Goal: Task Accomplishment & Management: Use online tool/utility

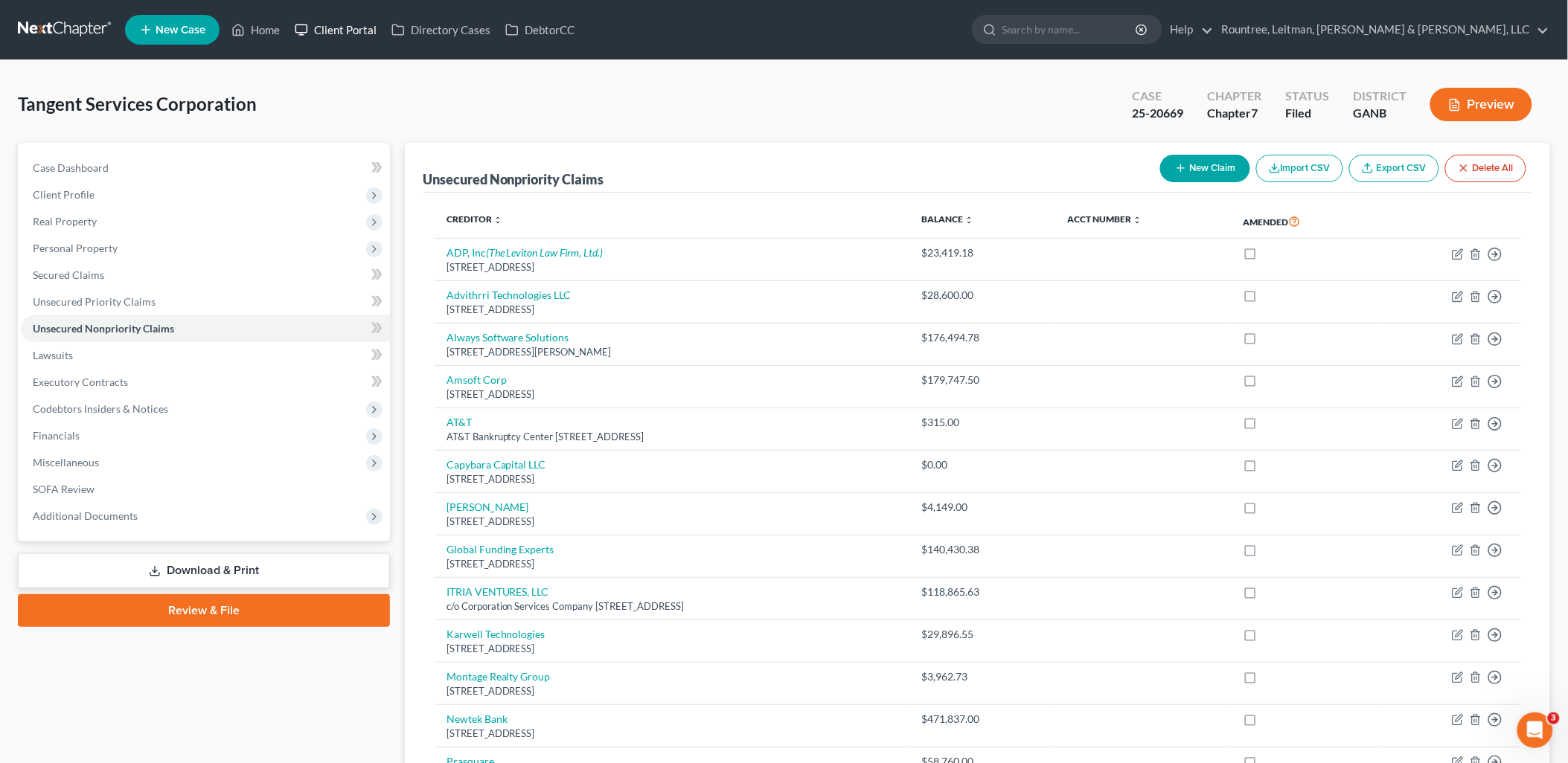
click at [330, 24] on link "Client Portal" at bounding box center [336, 29] width 97 height 27
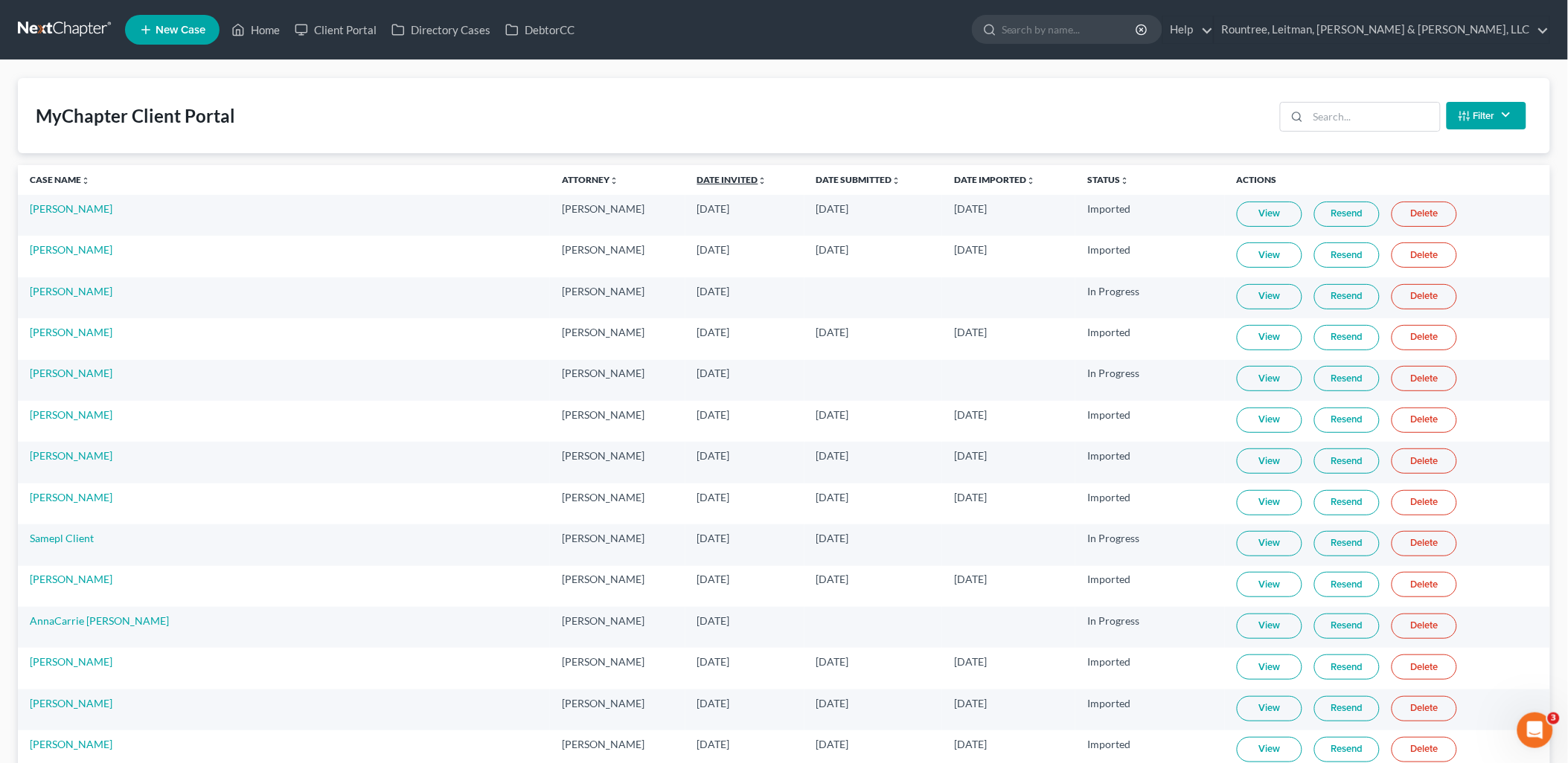
click at [698, 179] on link "Date Invited unfold_more expand_more expand_less" at bounding box center [732, 180] width 70 height 11
click at [697, 179] on link "Date Invited unfold_more expand_more expand_less" at bounding box center [732, 180] width 71 height 11
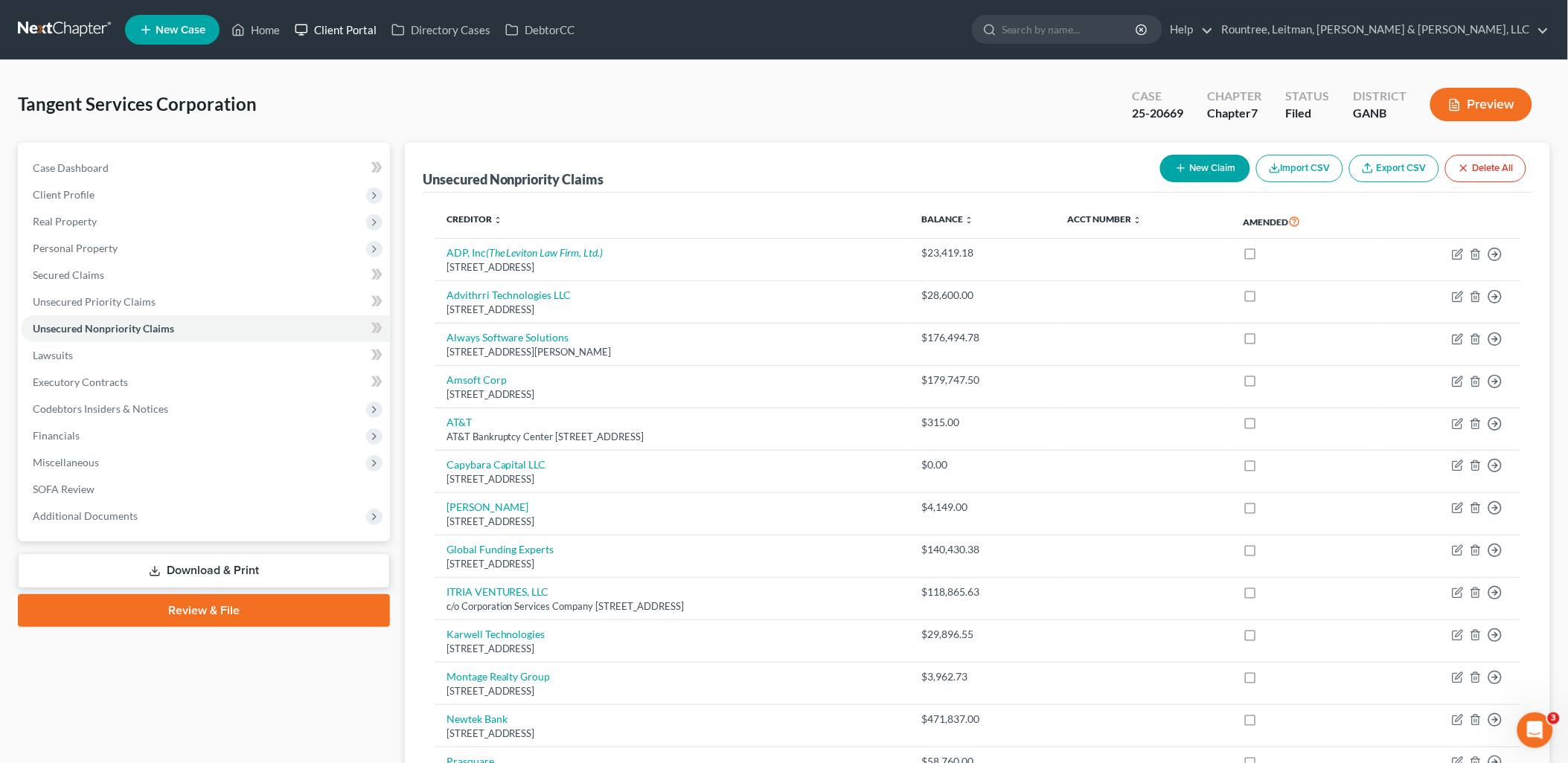
click at [347, 33] on link "Client Portal" at bounding box center [336, 29] width 97 height 27
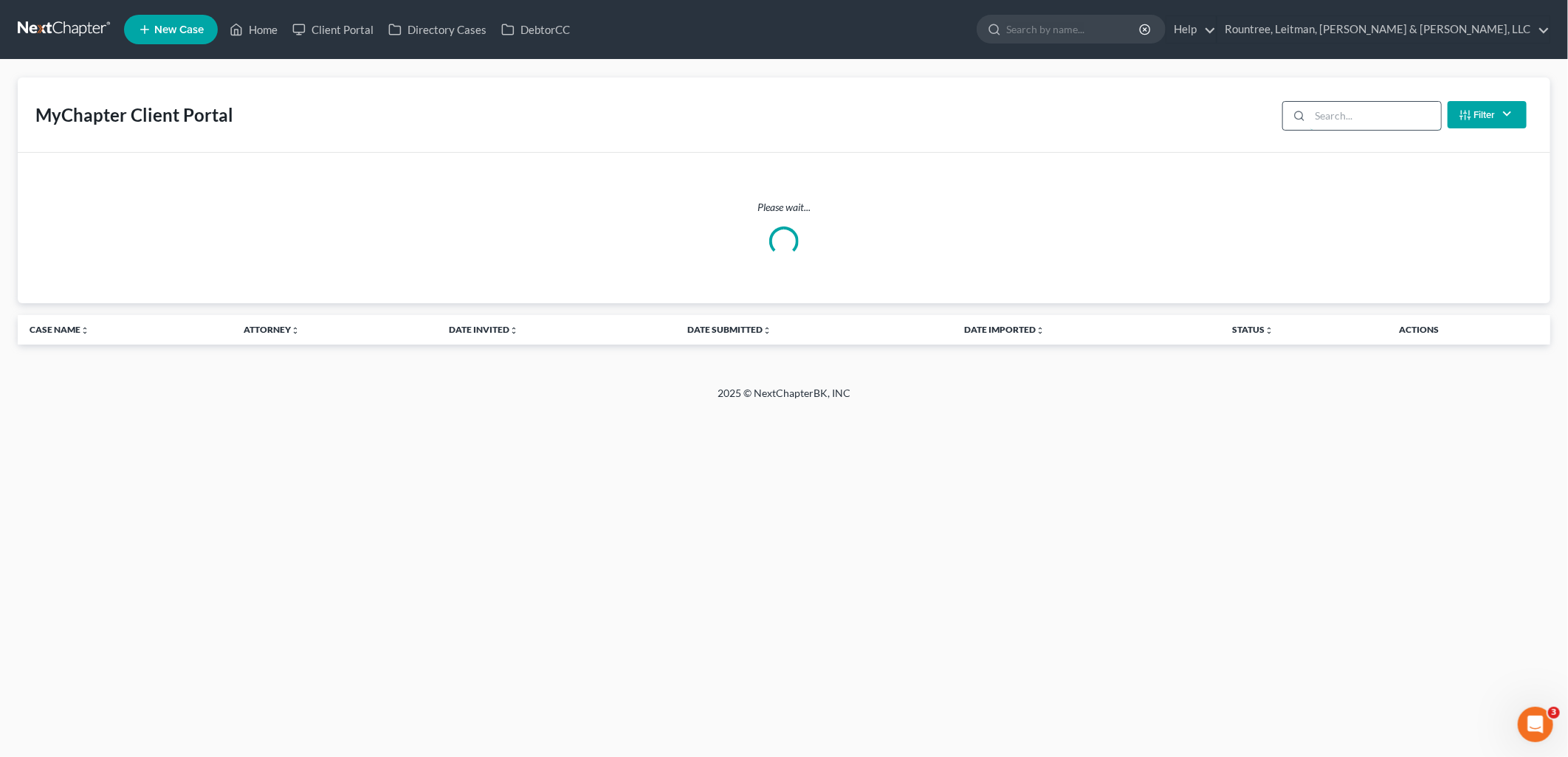
click at [1390, 111] on input "search" at bounding box center [1376, 115] width 131 height 28
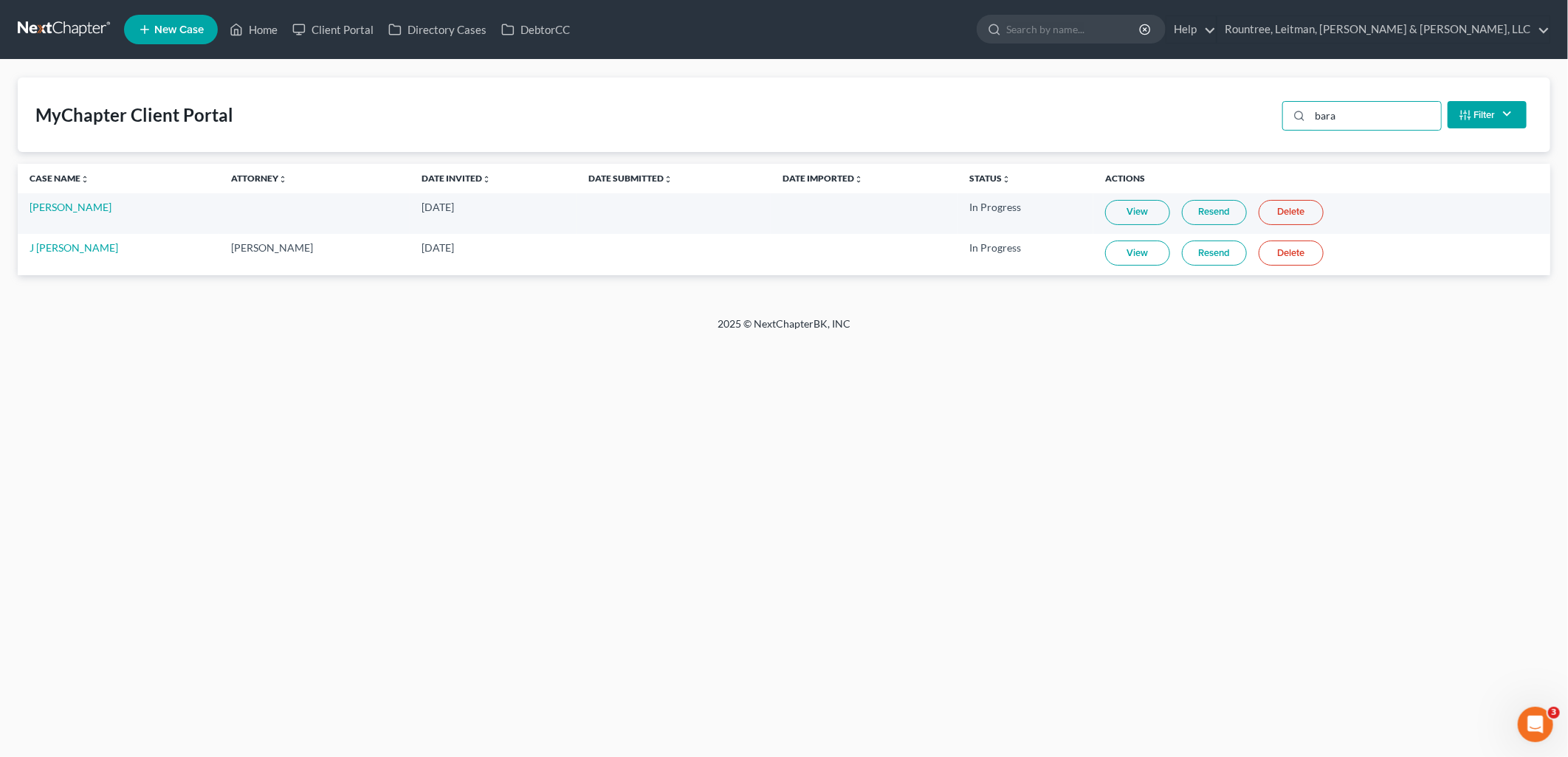
click at [1134, 249] on link "View" at bounding box center [1137, 253] width 65 height 25
click at [1356, 120] on input "bara" at bounding box center [1376, 115] width 131 height 28
click at [1354, 120] on input "bara" at bounding box center [1376, 115] width 131 height 28
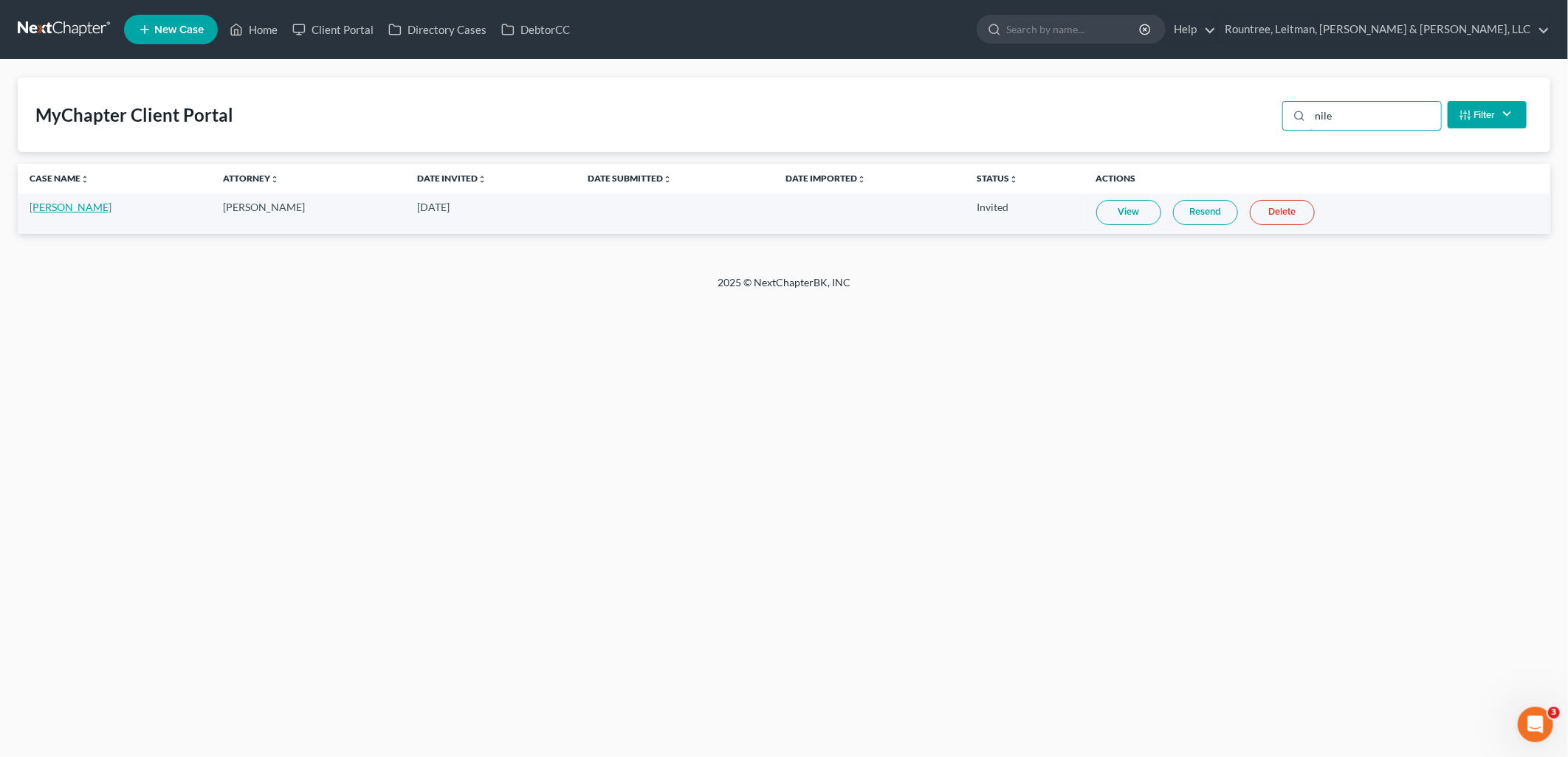
type input "nile"
click at [83, 210] on link "[PERSON_NAME]" at bounding box center [70, 207] width 82 height 12
